Goal: Task Accomplishment & Management: Manage account settings

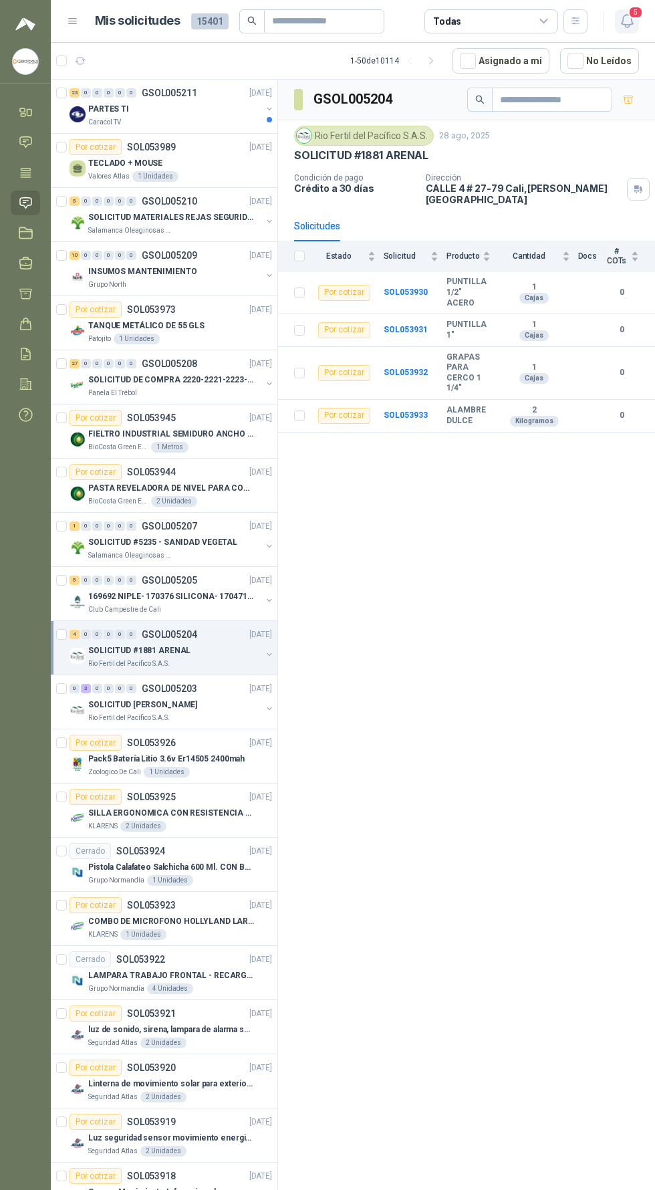
click at [626, 22] on icon "button" at bounding box center [627, 21] width 17 height 17
